Goal: Subscribe to service/newsletter

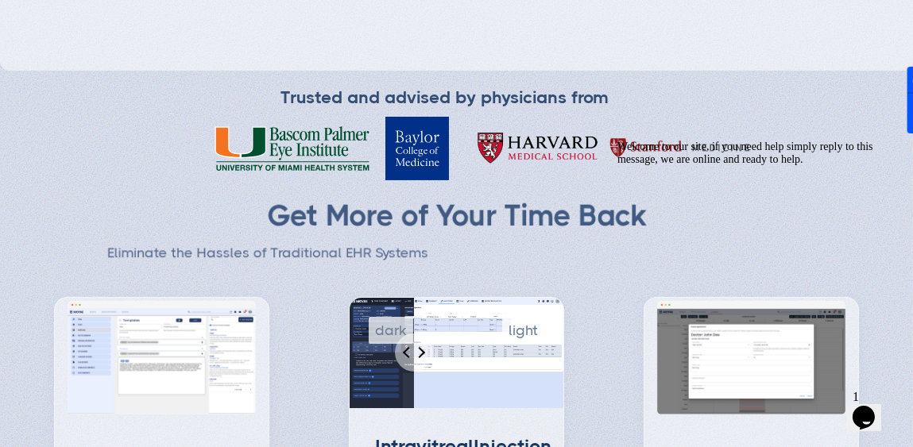
scroll to position [238, 0]
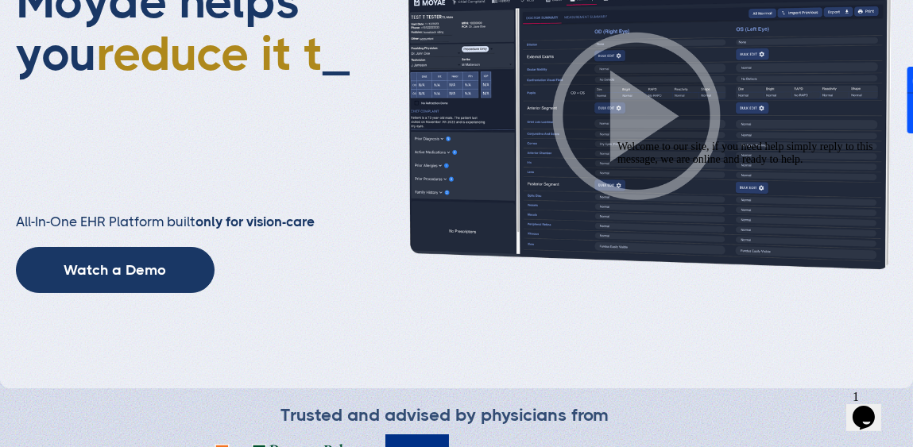
click at [449, 140] on icon "Chat attention grabber" at bounding box center [617, 140] width 0 height 0
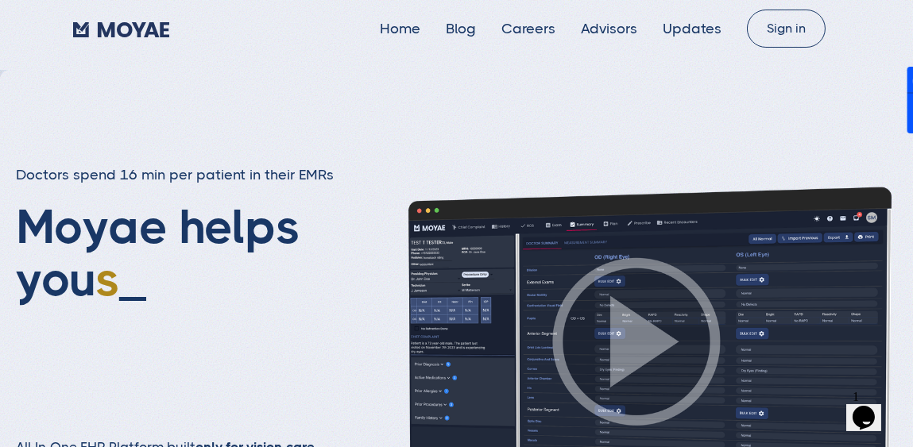
scroll to position [0, 0]
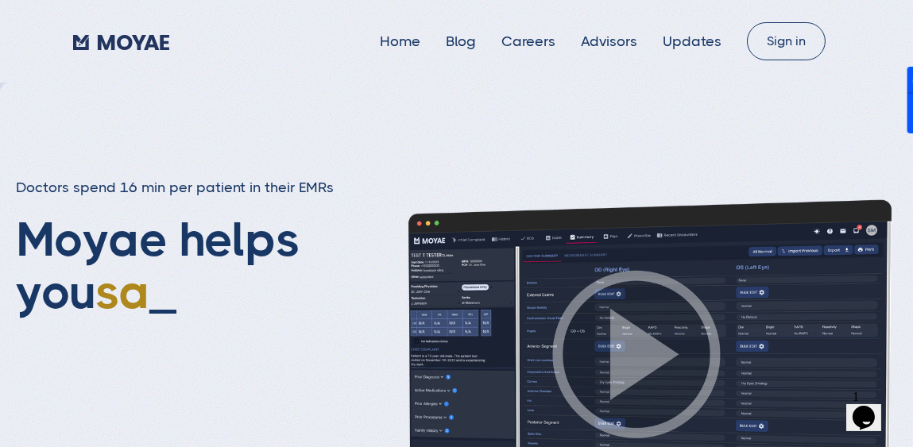
type input "Subscribe"
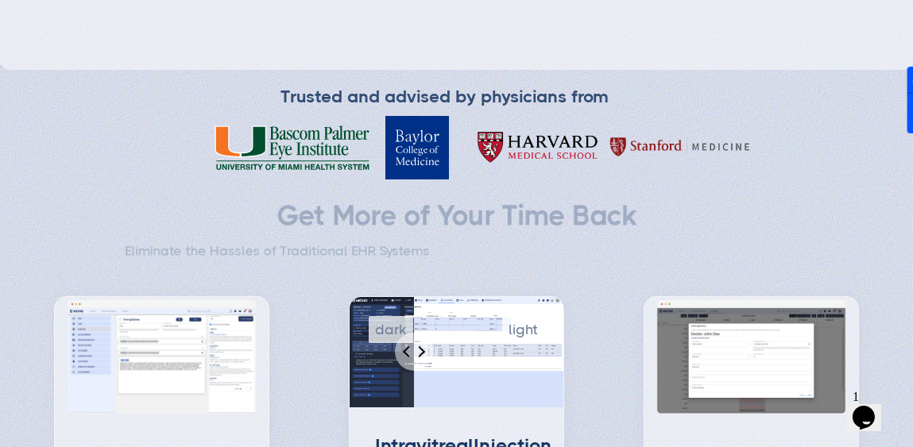
scroll to position [794, 0]
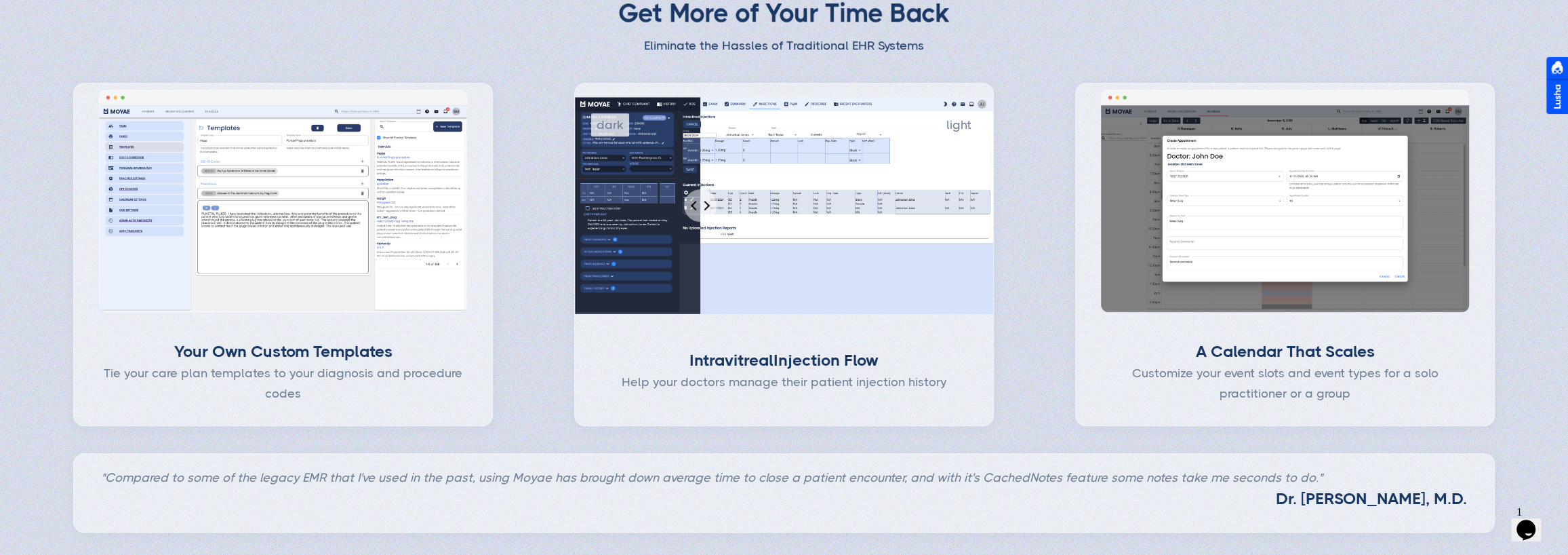
scroll to position [679, 0]
type input "Subscribe"
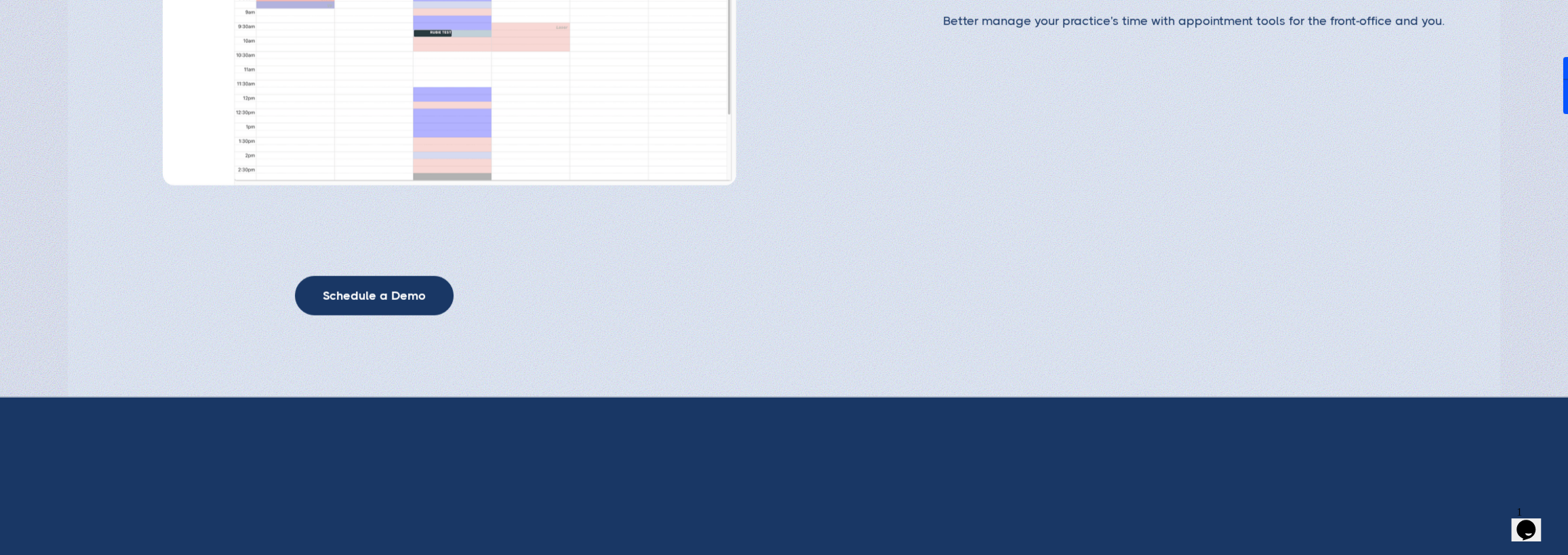
scroll to position [3867, 0]
